Goal: Check status: Check status

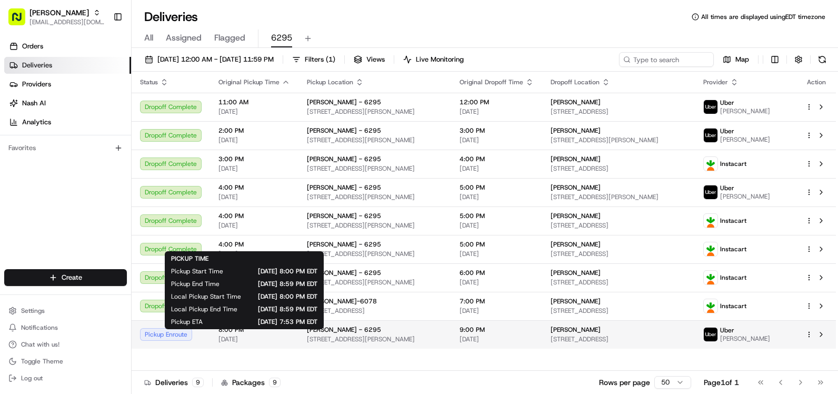
click at [245, 334] on span "8:00 PM" at bounding box center [254, 329] width 72 height 8
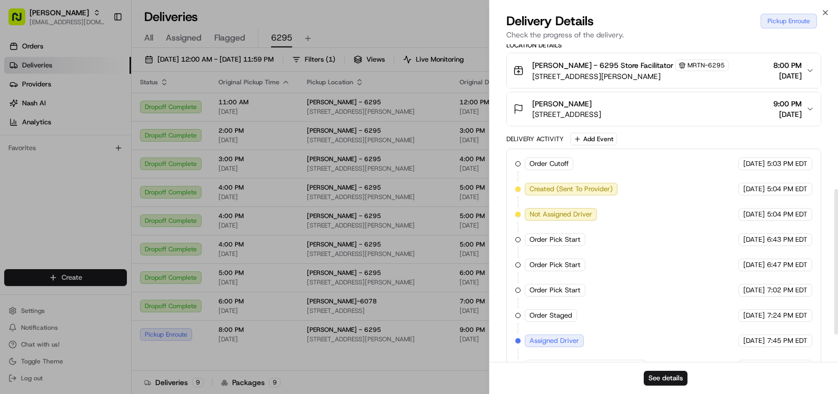
scroll to position [375, 0]
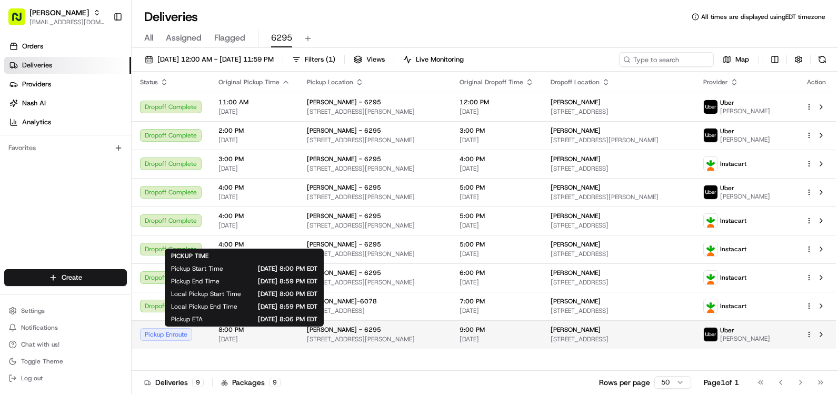
click at [253, 334] on span "8:00 PM" at bounding box center [254, 329] width 72 height 8
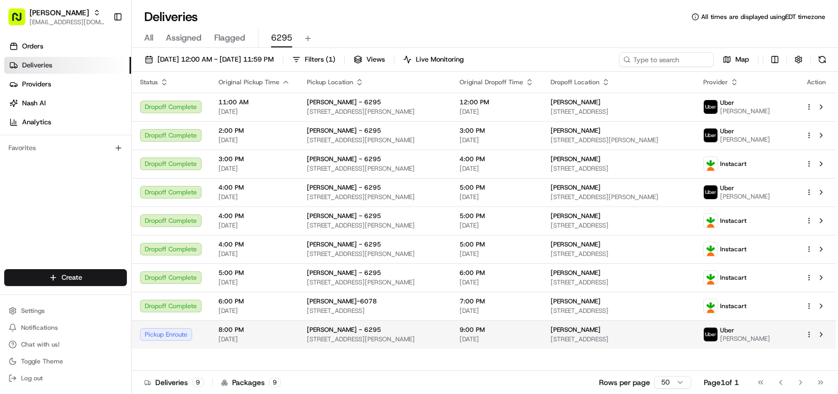
click at [195, 336] on div "Pickup Enroute" at bounding box center [171, 334] width 62 height 13
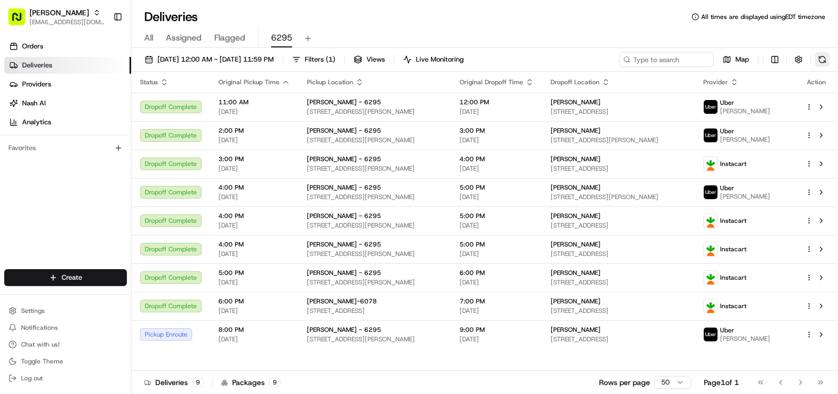
click at [822, 58] on button at bounding box center [822, 59] width 15 height 15
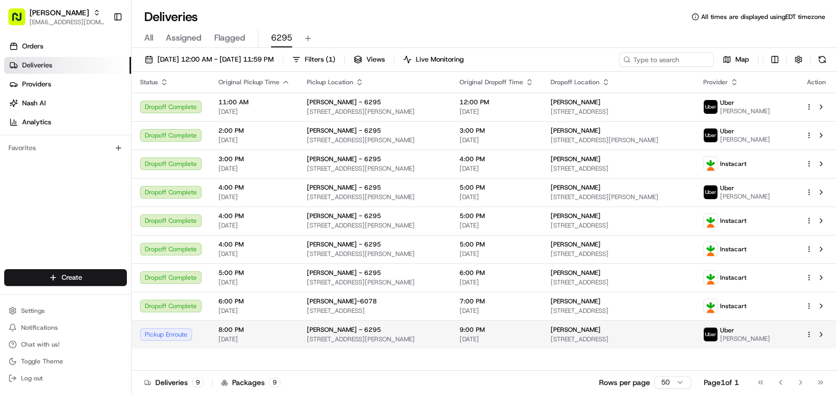
click at [182, 334] on div "Pickup Enroute" at bounding box center [171, 334] width 62 height 13
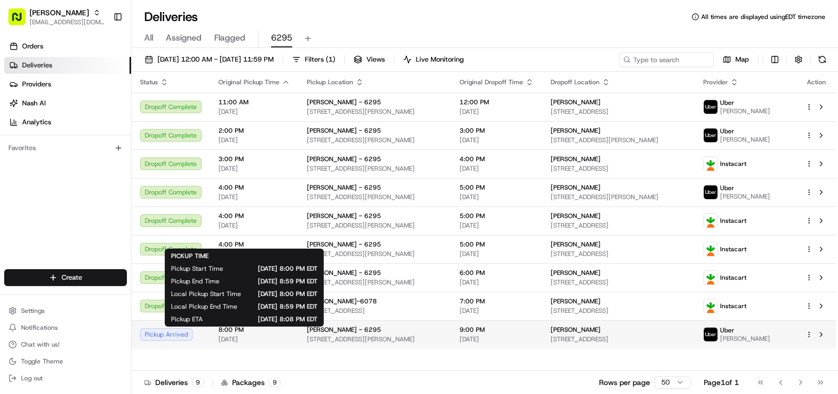
click at [239, 334] on span "8:00 PM" at bounding box center [254, 329] width 72 height 8
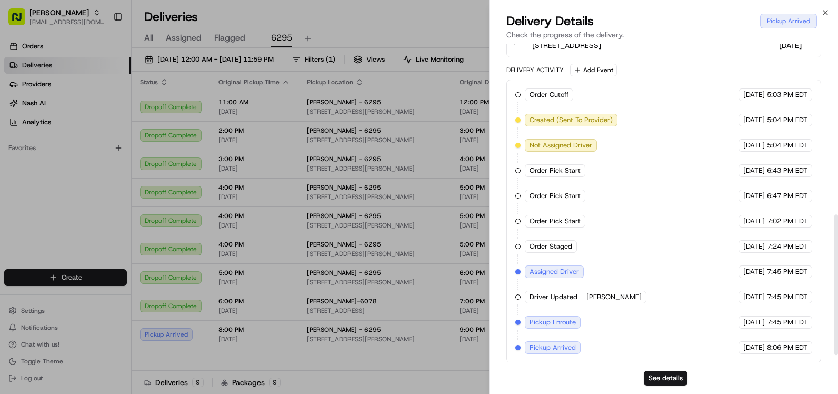
scroll to position [401, 0]
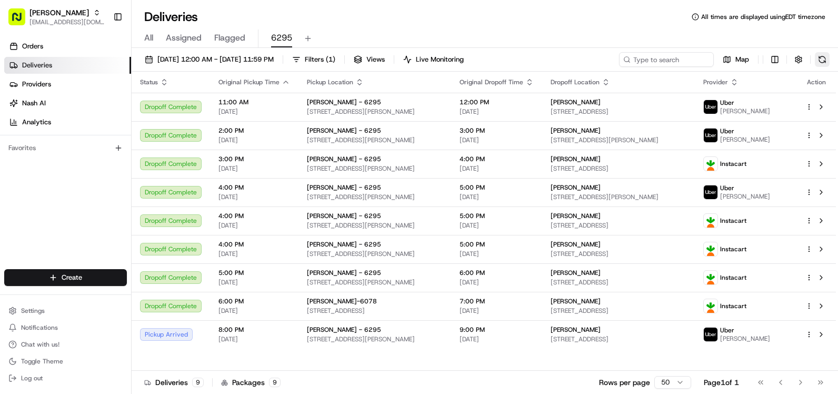
click at [821, 56] on button at bounding box center [822, 59] width 15 height 15
